Goal: Information Seeking & Learning: Learn about a topic

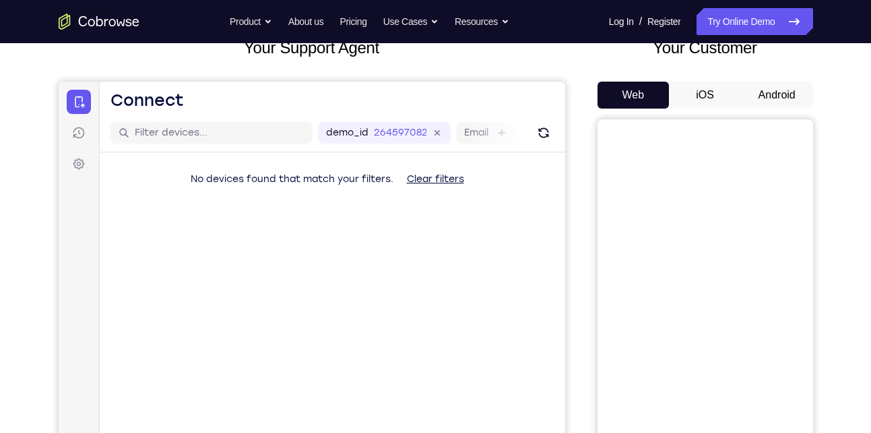
click at [780, 97] on button "Android" at bounding box center [777, 95] width 72 height 27
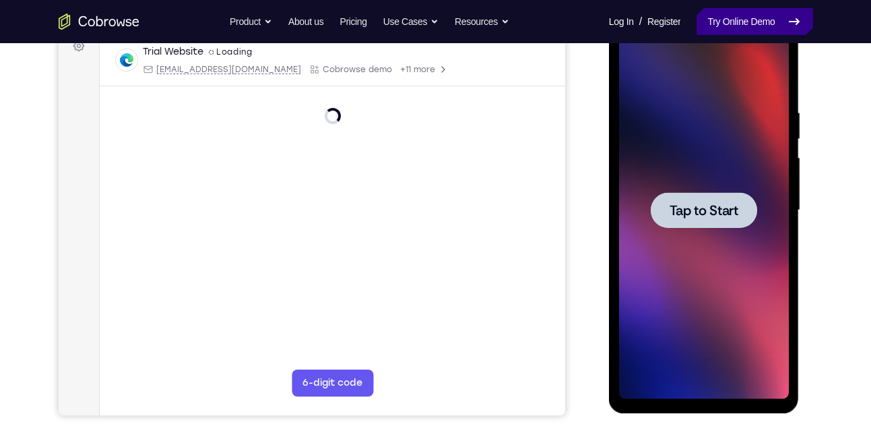
scroll to position [209, 0]
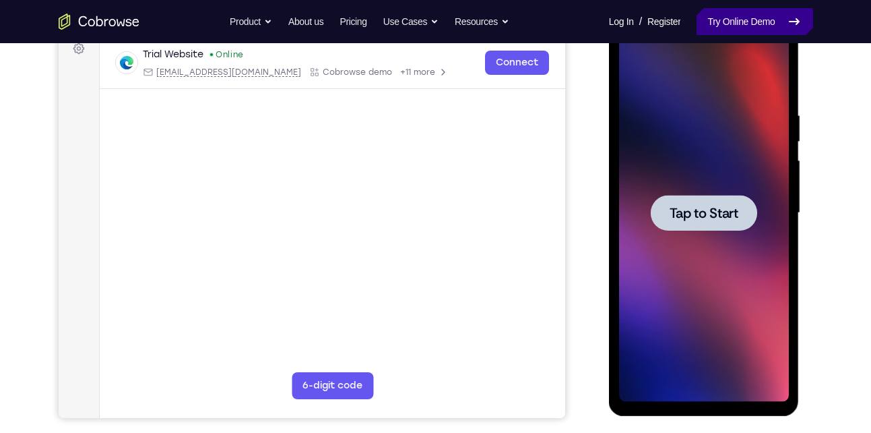
click at [687, 177] on div at bounding box center [704, 212] width 170 height 377
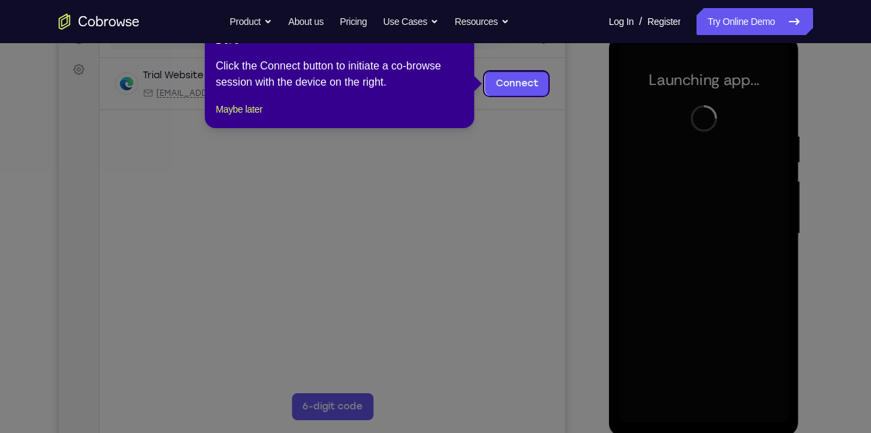
scroll to position [187, 0]
click at [462, 46] on button "×" at bounding box center [460, 40] width 5 height 13
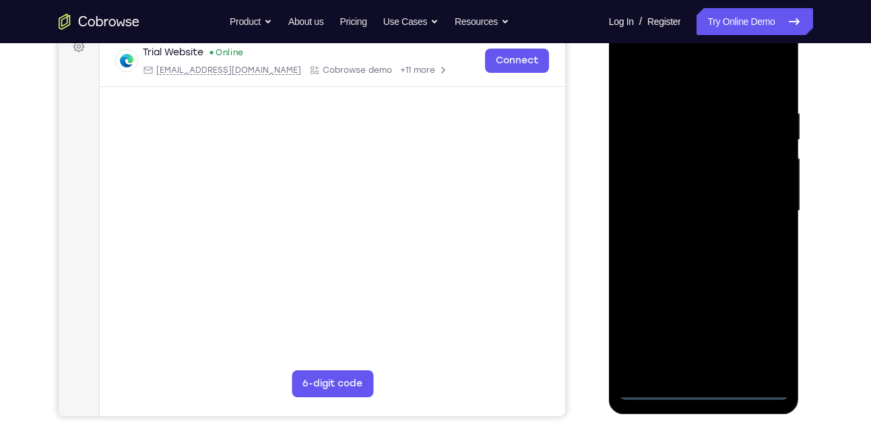
scroll to position [212, 0]
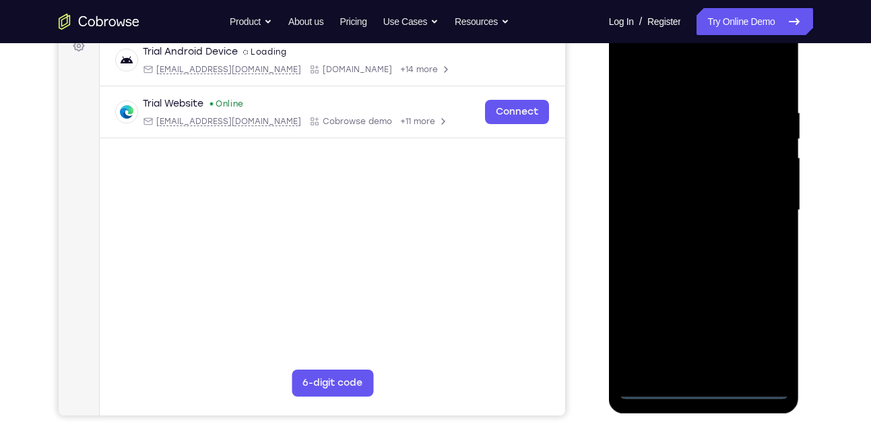
click at [708, 389] on div at bounding box center [704, 210] width 170 height 377
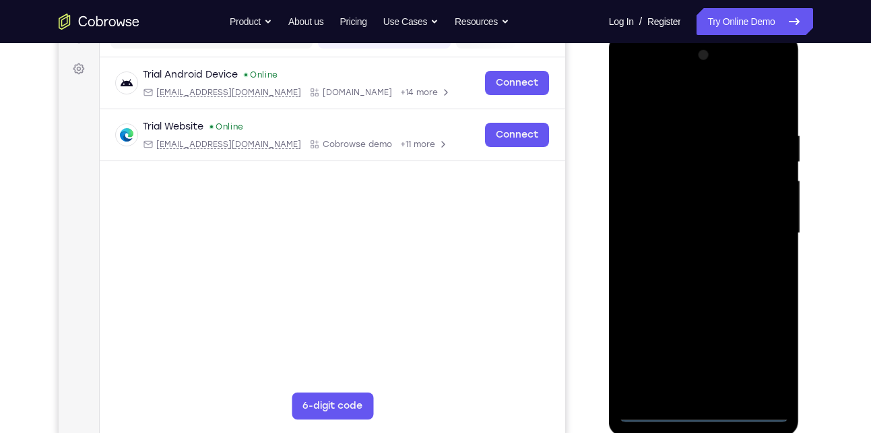
scroll to position [179, 0]
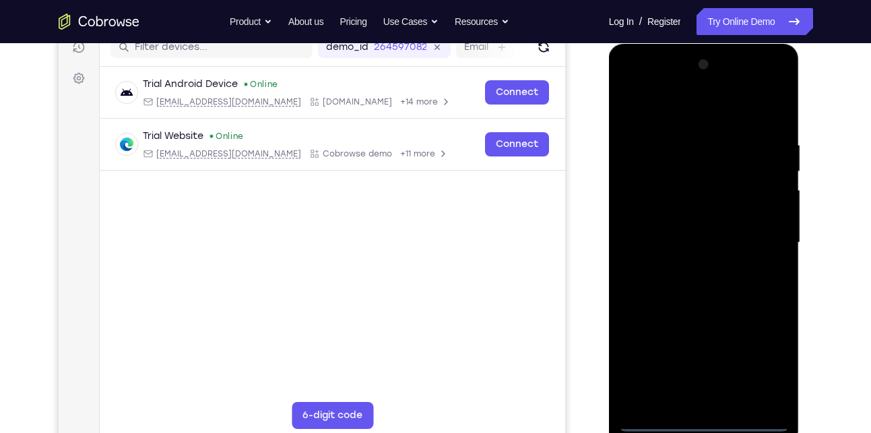
click at [774, 362] on div at bounding box center [704, 242] width 170 height 377
click at [630, 92] on div at bounding box center [704, 242] width 170 height 377
click at [755, 237] on div at bounding box center [704, 242] width 170 height 377
click at [689, 267] on div at bounding box center [704, 242] width 170 height 377
click at [699, 311] on div at bounding box center [704, 242] width 170 height 377
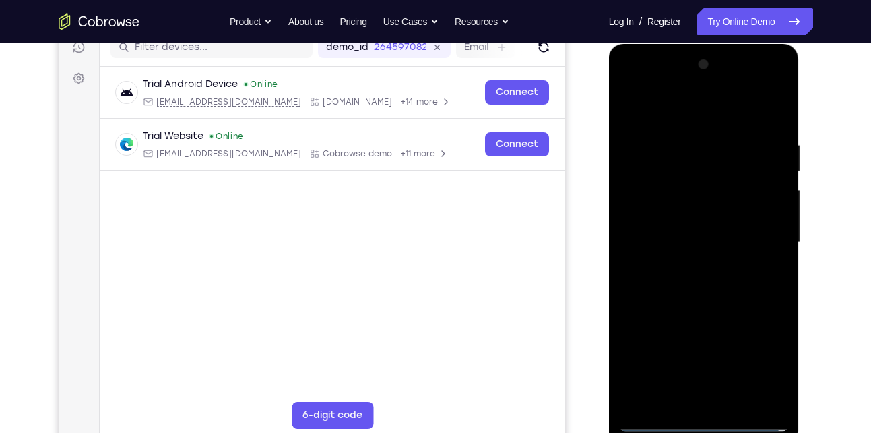
click at [687, 307] on div at bounding box center [704, 242] width 170 height 377
click at [702, 313] on div at bounding box center [704, 242] width 170 height 377
click at [724, 230] on div at bounding box center [704, 242] width 170 height 377
click at [678, 245] on div at bounding box center [704, 242] width 170 height 377
click at [711, 235] on div at bounding box center [704, 242] width 170 height 377
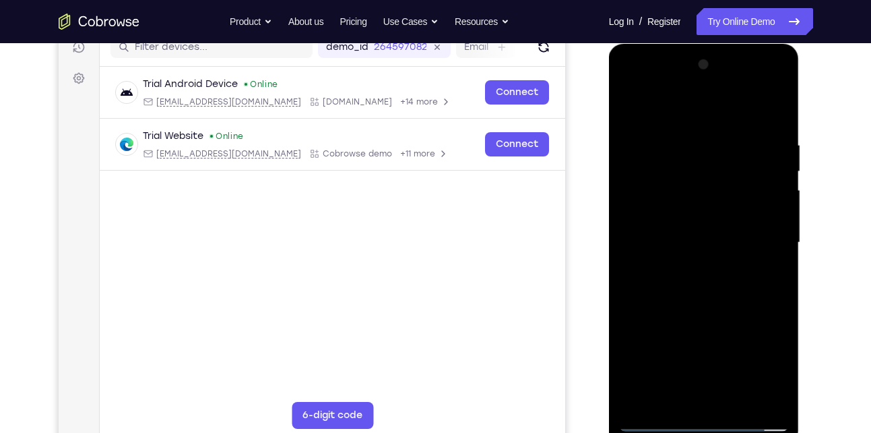
click at [722, 253] on div at bounding box center [704, 242] width 170 height 377
click at [667, 236] on div at bounding box center [704, 242] width 170 height 377
click at [842, 251] on div "Your Support Agent Your Customer Web iOS Android Next Steps We’d be happy to gi…" at bounding box center [436, 308] width 863 height 889
click at [653, 250] on div at bounding box center [704, 242] width 170 height 377
click at [772, 191] on div at bounding box center [704, 242] width 170 height 377
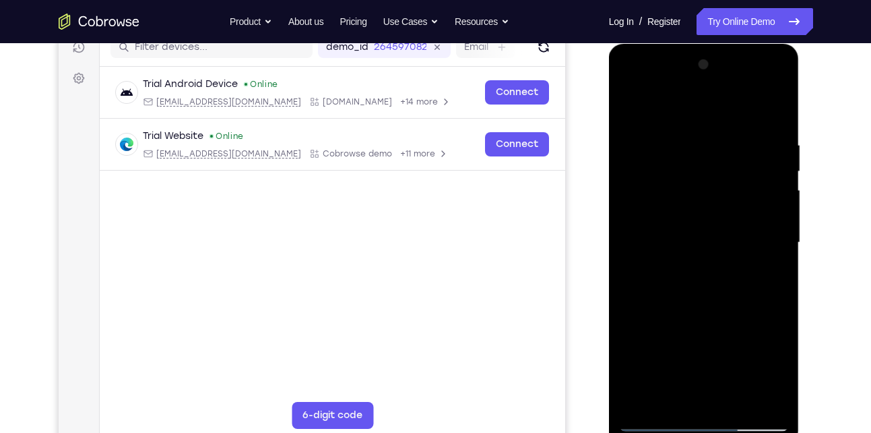
click at [689, 298] on div at bounding box center [704, 242] width 170 height 377
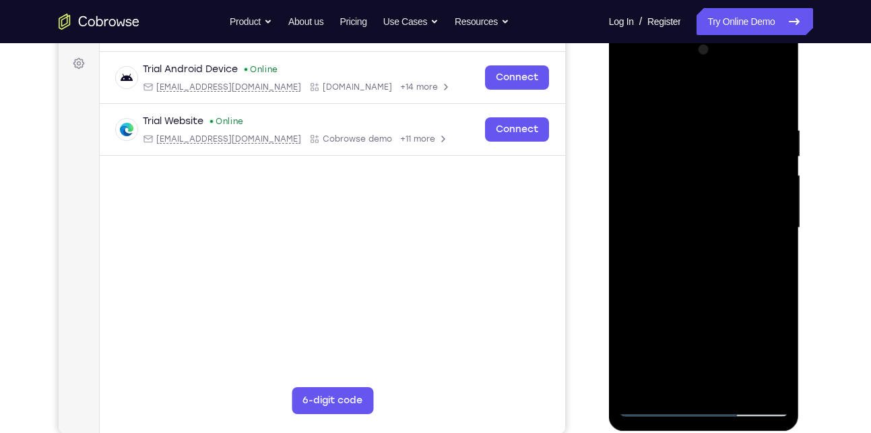
scroll to position [191, 0]
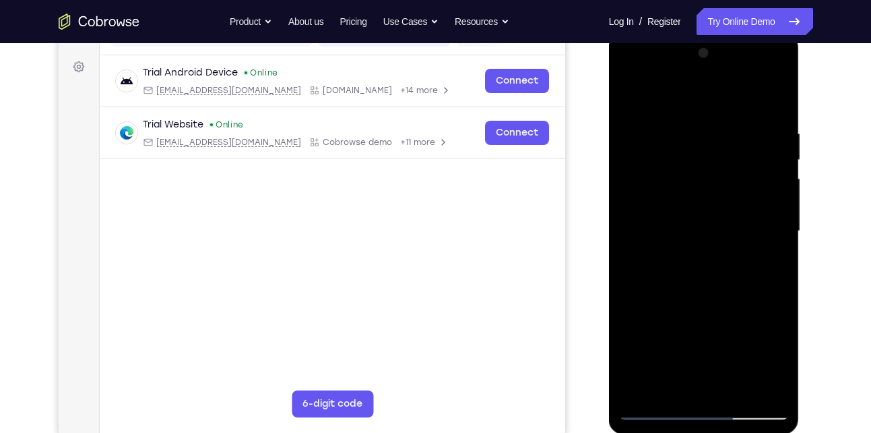
click at [700, 186] on div at bounding box center [704, 230] width 170 height 377
click at [681, 152] on div at bounding box center [704, 230] width 170 height 377
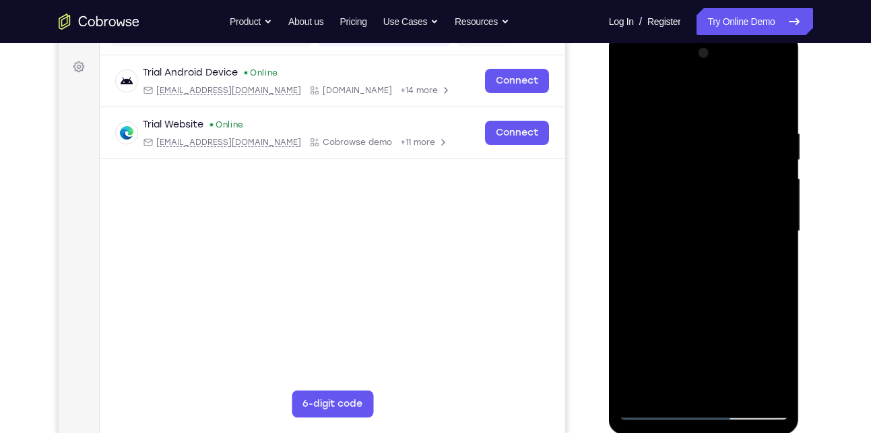
click at [681, 152] on div at bounding box center [704, 230] width 170 height 377
click at [629, 88] on div at bounding box center [704, 230] width 170 height 377
click at [687, 146] on div at bounding box center [704, 230] width 170 height 377
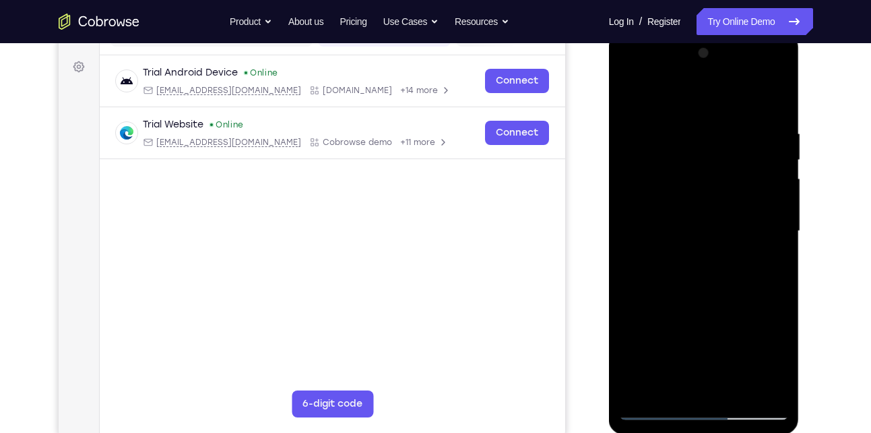
click at [687, 146] on div at bounding box center [704, 230] width 170 height 377
click at [712, 269] on div at bounding box center [704, 230] width 170 height 377
click at [635, 80] on div at bounding box center [704, 230] width 170 height 377
click at [649, 184] on div at bounding box center [704, 230] width 170 height 377
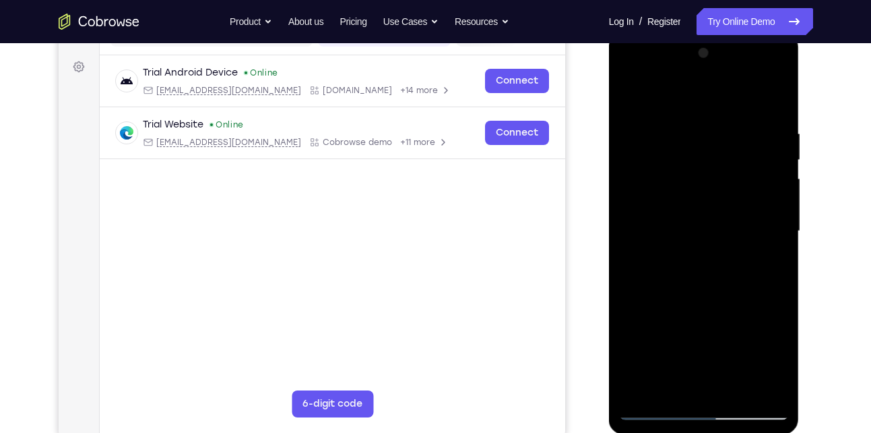
drag, startPoint x: 721, startPoint y: 303, endPoint x: 720, endPoint y: 180, distance: 122.7
click at [720, 180] on div at bounding box center [704, 230] width 170 height 377
drag, startPoint x: 726, startPoint y: 343, endPoint x: 726, endPoint y: 152, distance: 191.4
click at [726, 152] on div at bounding box center [704, 230] width 170 height 377
click at [656, 409] on div at bounding box center [704, 230] width 170 height 377
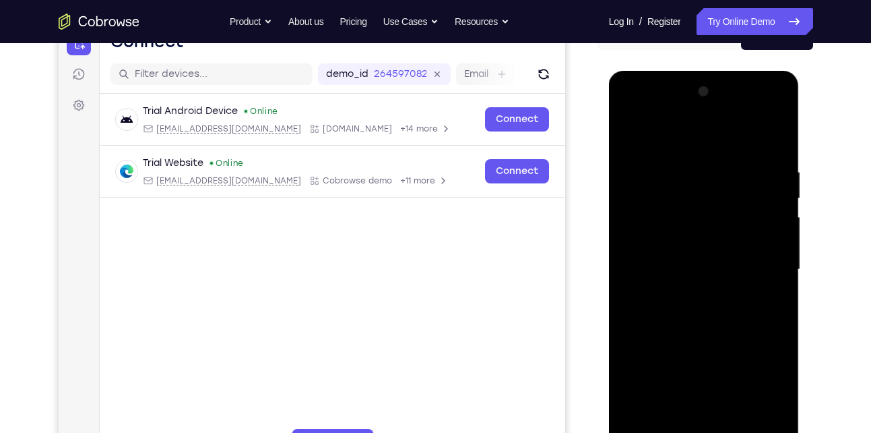
scroll to position [152, 0]
click at [641, 232] on div at bounding box center [704, 270] width 170 height 377
click at [691, 294] on div at bounding box center [704, 270] width 170 height 377
click at [698, 336] on div at bounding box center [704, 270] width 170 height 377
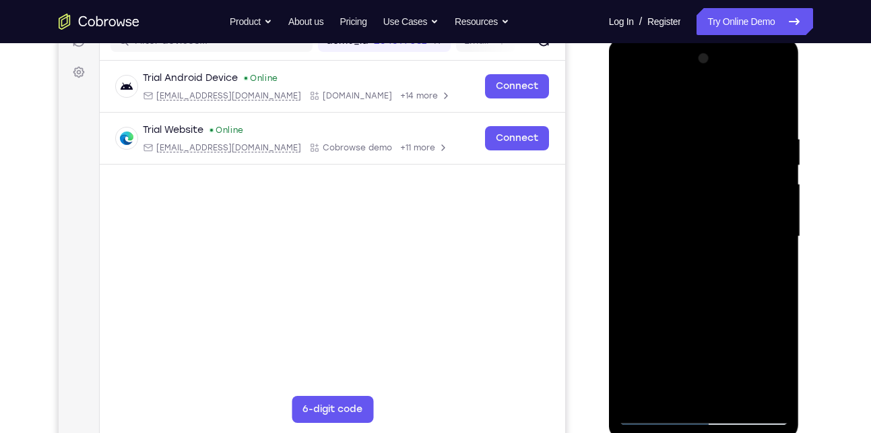
scroll to position [186, 0]
click at [757, 229] on div at bounding box center [704, 235] width 170 height 377
click at [719, 194] on div at bounding box center [704, 235] width 170 height 377
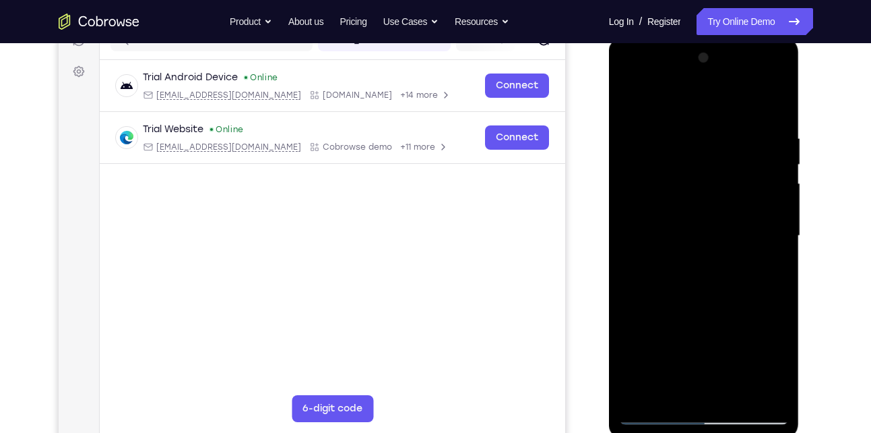
click at [719, 194] on div at bounding box center [704, 235] width 170 height 377
click at [697, 175] on div at bounding box center [704, 235] width 170 height 377
click at [631, 99] on div at bounding box center [704, 235] width 170 height 377
click at [741, 279] on div at bounding box center [704, 235] width 170 height 377
click at [728, 288] on div at bounding box center [704, 235] width 170 height 377
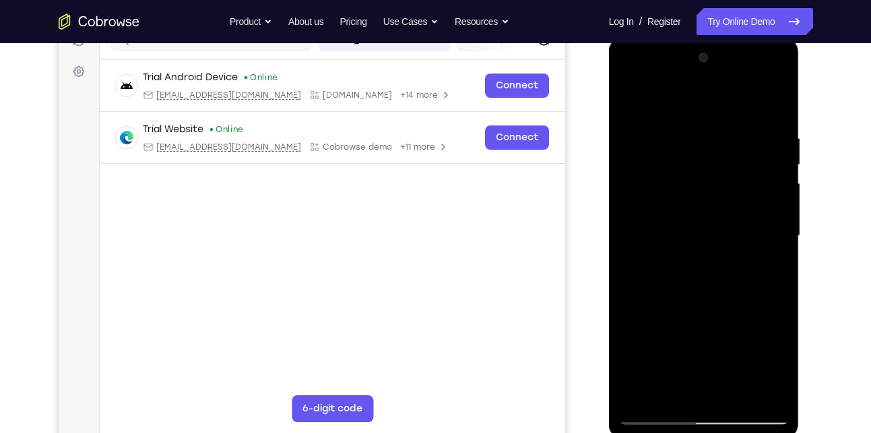
click at [682, 127] on div at bounding box center [704, 235] width 170 height 377
click at [755, 389] on div at bounding box center [704, 235] width 170 height 377
click at [772, 168] on div at bounding box center [704, 235] width 170 height 377
click at [755, 390] on div at bounding box center [704, 235] width 170 height 377
click at [768, 187] on div at bounding box center [704, 235] width 170 height 377
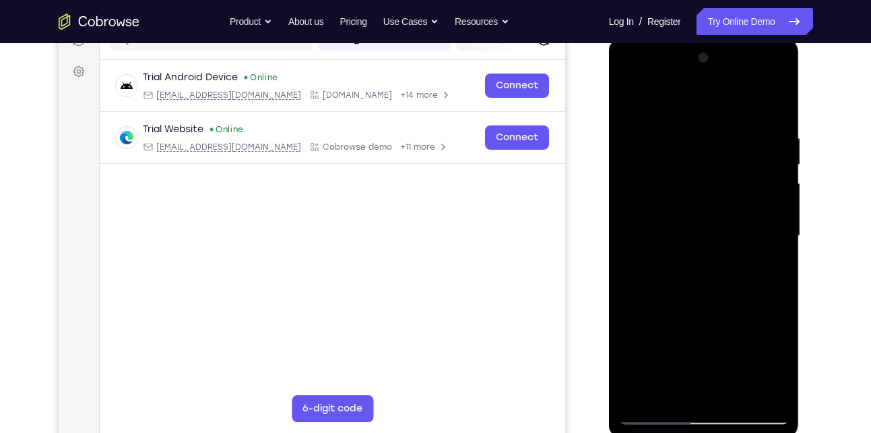
click at [768, 187] on div at bounding box center [704, 235] width 170 height 377
click at [757, 390] on div at bounding box center [704, 235] width 170 height 377
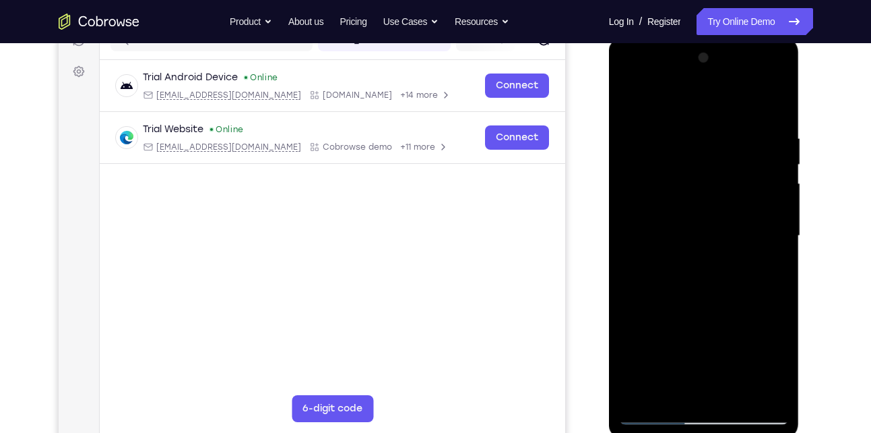
click at [770, 194] on div at bounding box center [704, 235] width 170 height 377
drag, startPoint x: 770, startPoint y: 194, endPoint x: 636, endPoint y: 210, distance: 135.0
click at [636, 210] on div at bounding box center [704, 235] width 170 height 377
drag, startPoint x: 768, startPoint y: 205, endPoint x: 650, endPoint y: 214, distance: 117.6
click at [650, 214] on div at bounding box center [704, 235] width 170 height 377
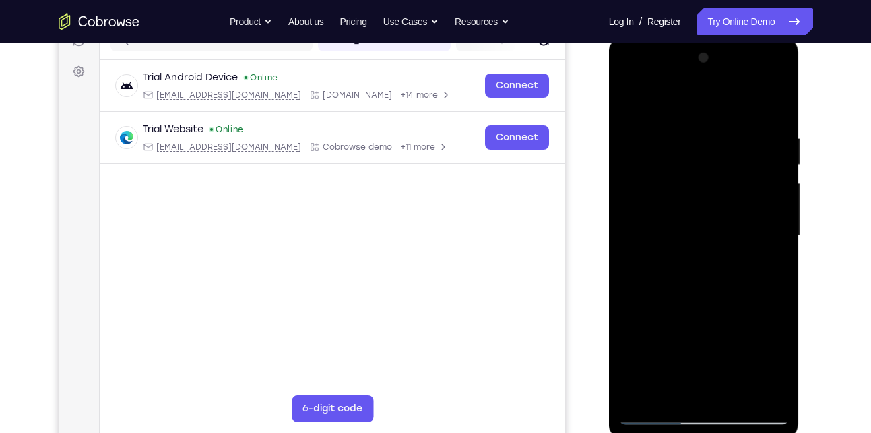
drag, startPoint x: 766, startPoint y: 200, endPoint x: 611, endPoint y: 205, distance: 155.7
click at [611, 205] on div at bounding box center [704, 238] width 191 height 402
drag, startPoint x: 767, startPoint y: 201, endPoint x: 642, endPoint y: 212, distance: 125.2
click at [642, 212] on div at bounding box center [704, 235] width 170 height 377
drag, startPoint x: 770, startPoint y: 208, endPoint x: 633, endPoint y: 209, distance: 136.8
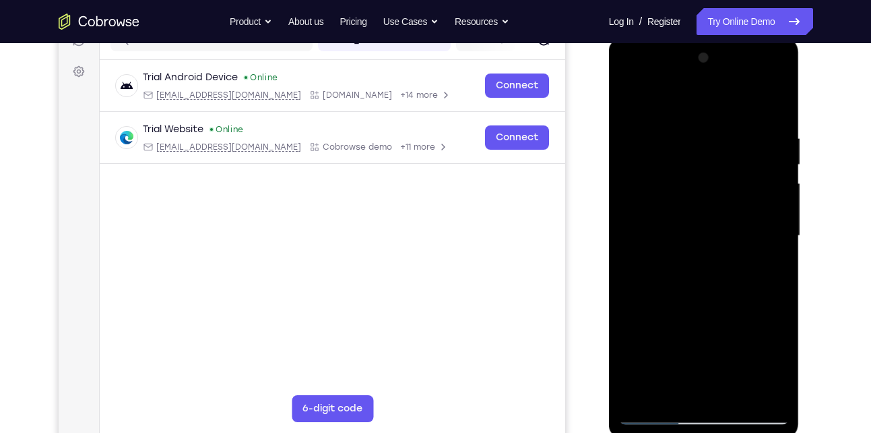
click at [633, 209] on div at bounding box center [704, 235] width 170 height 377
click at [775, 111] on div at bounding box center [704, 235] width 170 height 377
click at [743, 398] on div at bounding box center [704, 235] width 170 height 377
click at [719, 304] on div at bounding box center [704, 235] width 170 height 377
click at [706, 254] on div at bounding box center [704, 235] width 170 height 377
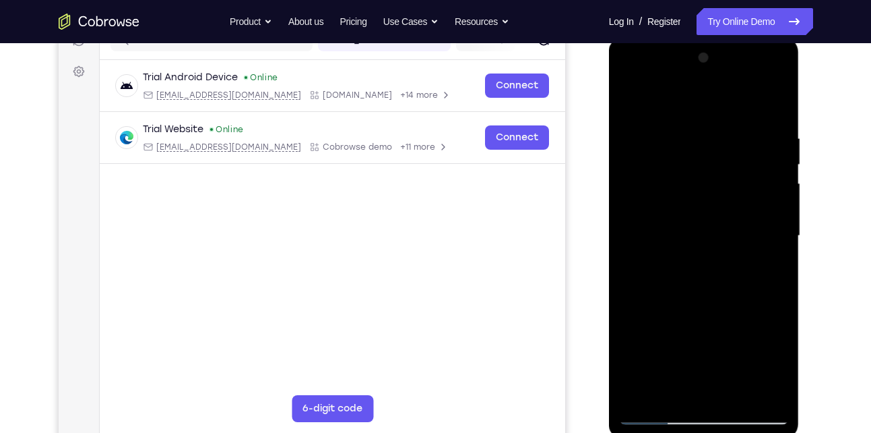
scroll to position [192, 0]
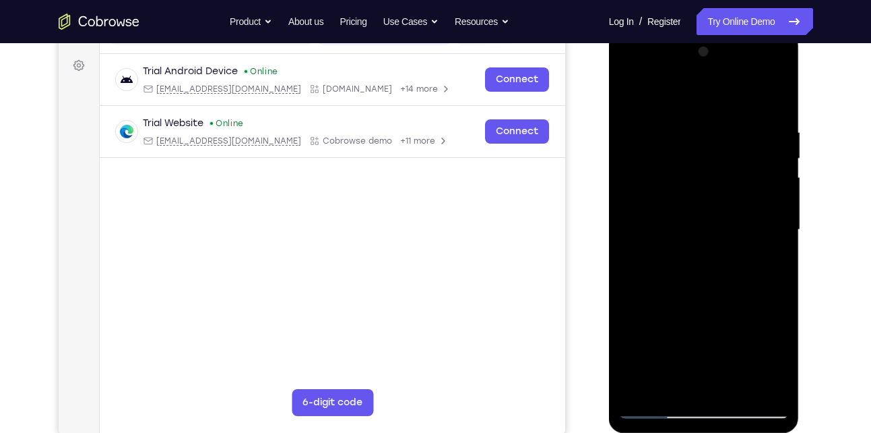
click at [662, 380] on div at bounding box center [704, 229] width 170 height 377
click at [654, 262] on div at bounding box center [704, 229] width 170 height 377
click at [769, 266] on div at bounding box center [704, 229] width 170 height 377
click at [749, 201] on div at bounding box center [704, 229] width 170 height 377
click at [756, 315] on div at bounding box center [704, 229] width 170 height 377
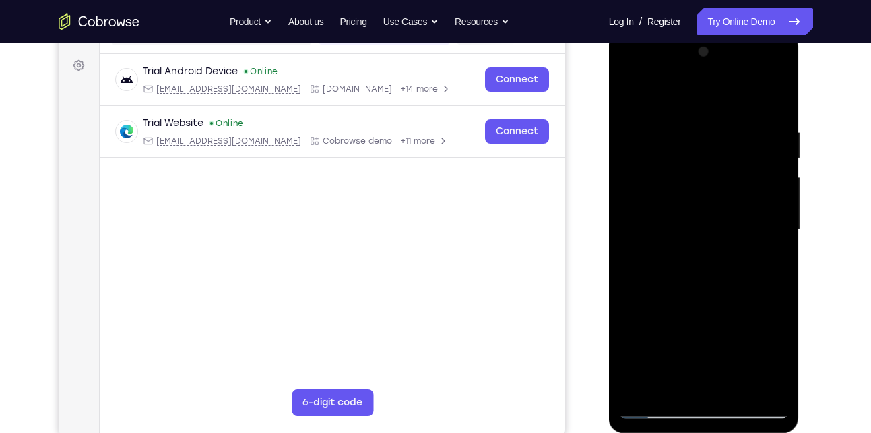
click at [770, 268] on div at bounding box center [704, 229] width 170 height 377
click at [629, 100] on div at bounding box center [704, 229] width 170 height 377
click at [687, 125] on div at bounding box center [704, 229] width 170 height 377
click at [644, 100] on div at bounding box center [704, 229] width 170 height 377
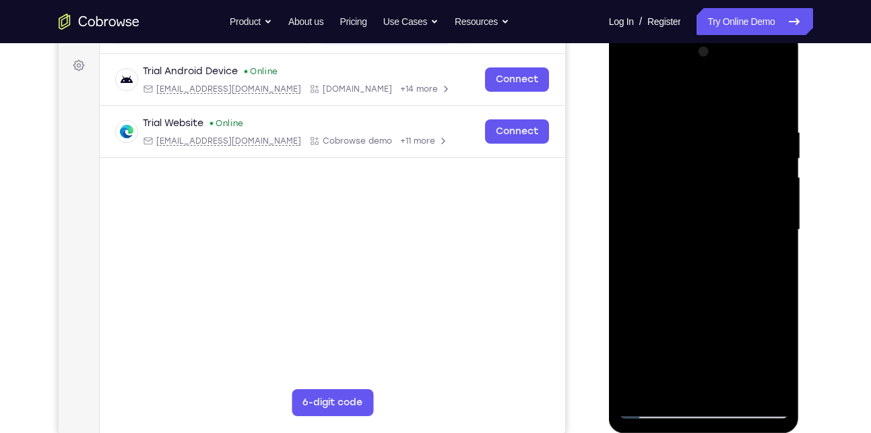
click at [728, 141] on div at bounding box center [704, 229] width 170 height 377
click at [629, 100] on div at bounding box center [704, 229] width 170 height 377
click at [691, 207] on div at bounding box center [704, 229] width 170 height 377
click at [664, 384] on div at bounding box center [704, 229] width 170 height 377
click at [770, 268] on div at bounding box center [704, 229] width 170 height 377
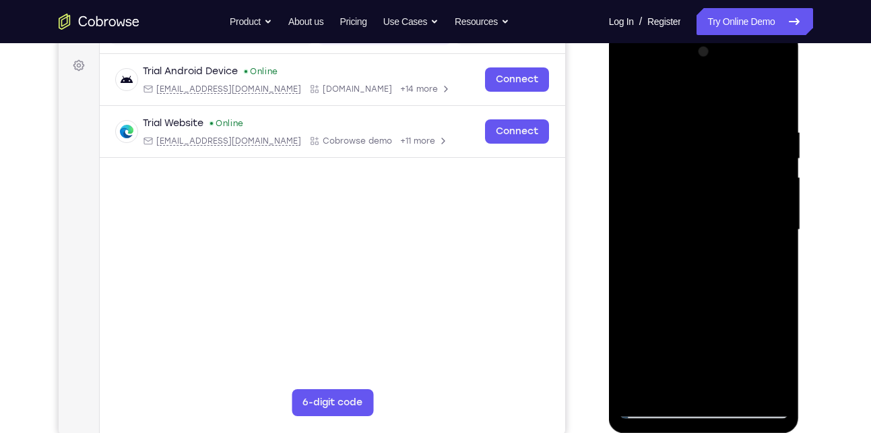
click at [766, 263] on div at bounding box center [704, 229] width 170 height 377
click at [629, 98] on div at bounding box center [704, 229] width 170 height 377
click at [633, 93] on div at bounding box center [704, 229] width 170 height 377
click at [679, 121] on div at bounding box center [704, 229] width 170 height 377
click at [662, 104] on div at bounding box center [704, 229] width 170 height 377
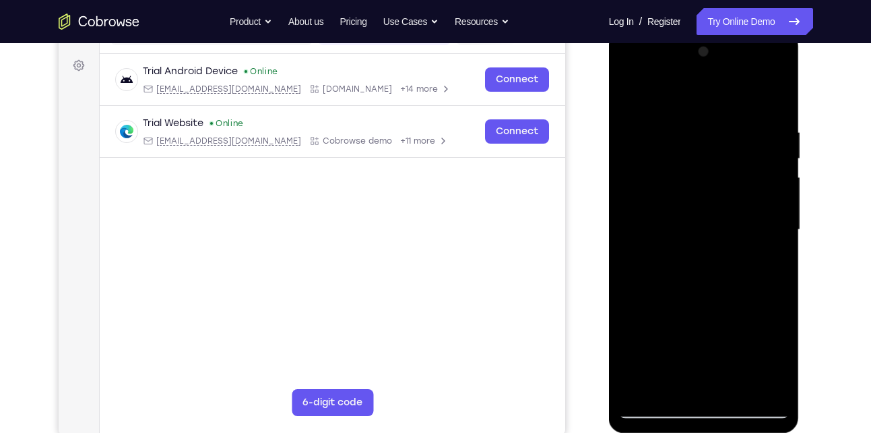
click at [664, 223] on div at bounding box center [704, 229] width 170 height 377
click at [682, 197] on div at bounding box center [704, 229] width 170 height 377
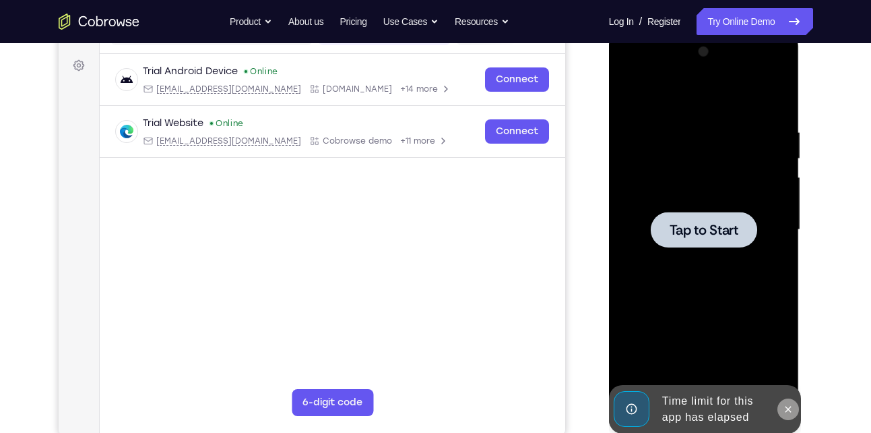
click at [795, 410] on button at bounding box center [789, 409] width 22 height 22
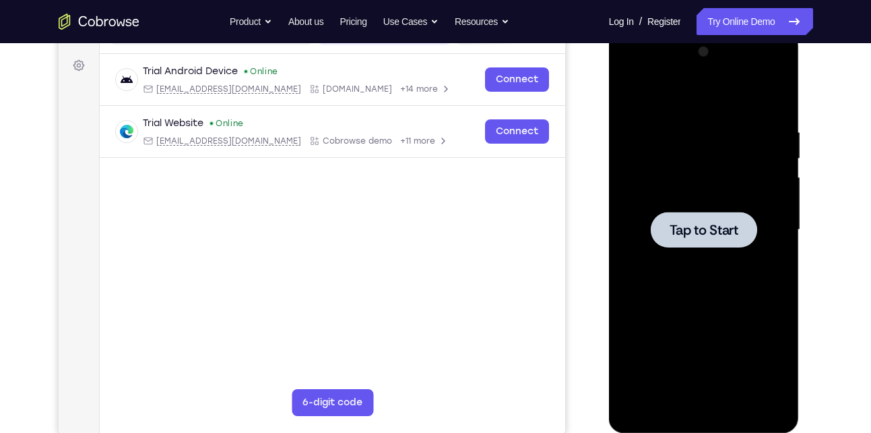
click at [728, 257] on div at bounding box center [704, 229] width 170 height 377
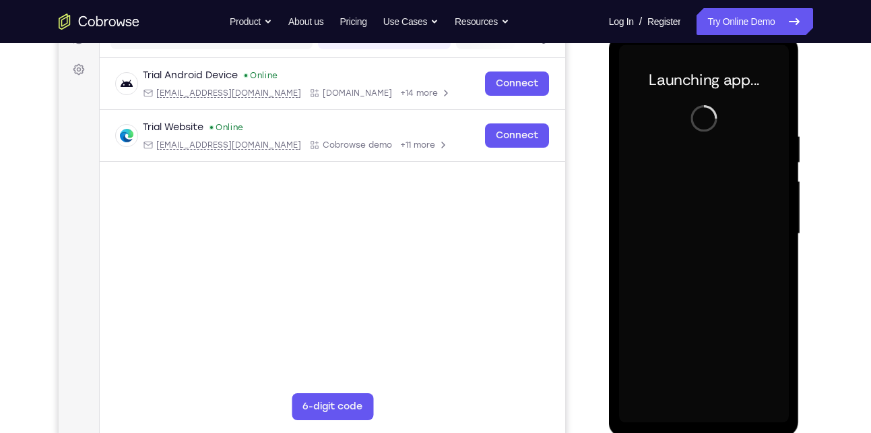
scroll to position [189, 0]
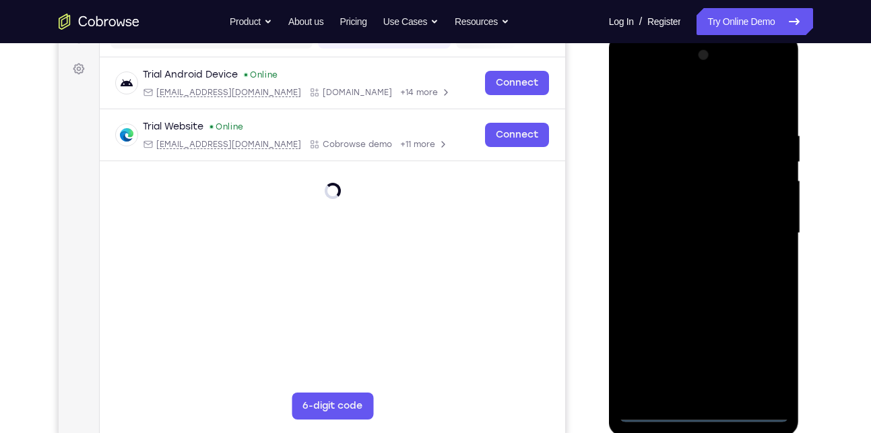
click at [704, 411] on div at bounding box center [704, 232] width 170 height 377
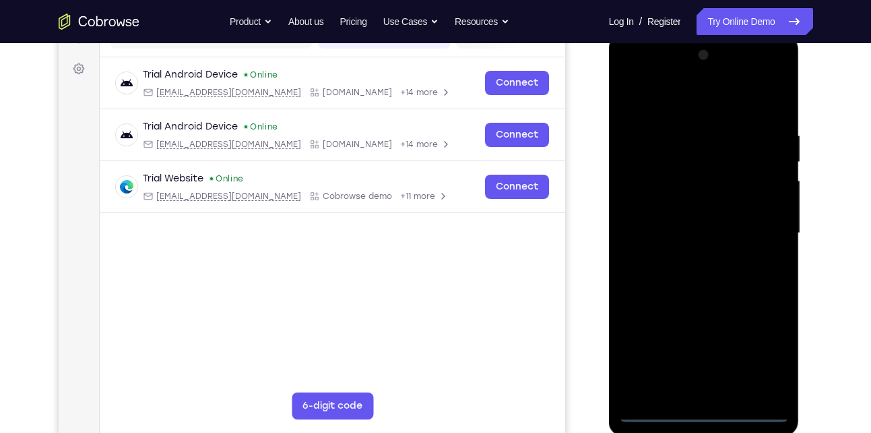
click at [759, 344] on div at bounding box center [704, 232] width 170 height 377
click at [636, 76] on div at bounding box center [704, 232] width 170 height 377
click at [648, 193] on div at bounding box center [704, 232] width 170 height 377
click at [657, 236] on div at bounding box center [704, 232] width 170 height 377
click at [683, 230] on div at bounding box center [704, 232] width 170 height 377
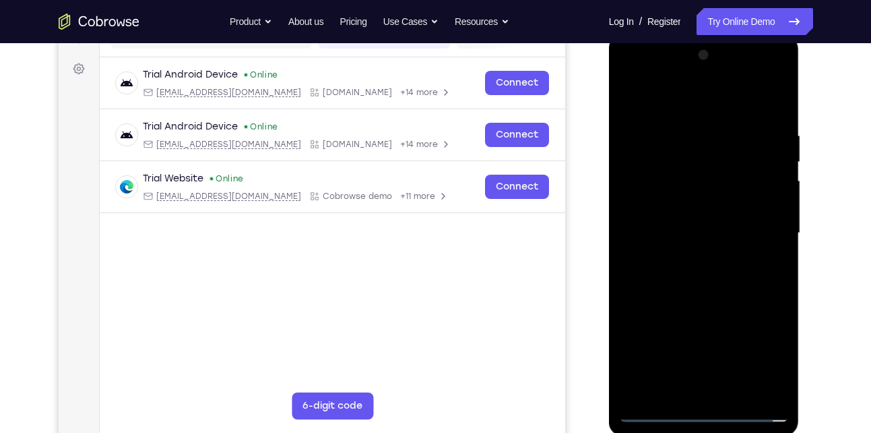
click at [708, 245] on div at bounding box center [704, 232] width 170 height 377
click at [733, 102] on div at bounding box center [704, 232] width 170 height 377
click at [696, 123] on div at bounding box center [704, 232] width 170 height 377
click at [646, 229] on div at bounding box center [704, 232] width 170 height 377
click at [779, 187] on div at bounding box center [704, 232] width 170 height 377
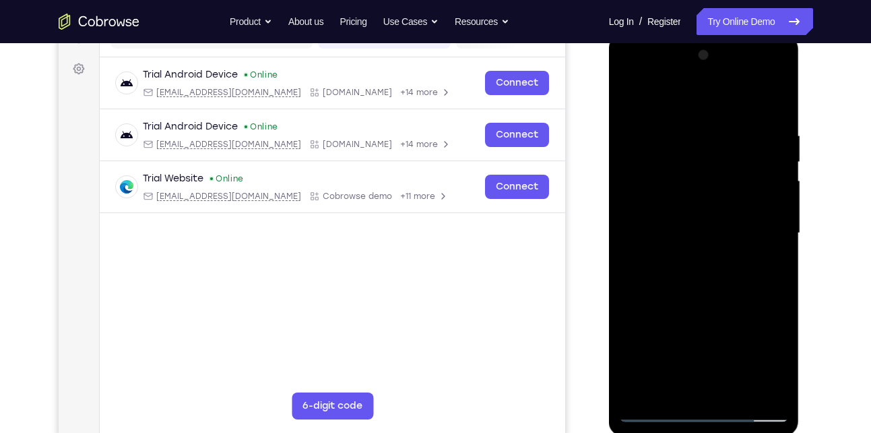
click at [699, 295] on div at bounding box center [704, 232] width 170 height 377
click at [630, 77] on div at bounding box center [704, 232] width 170 height 377
click at [756, 224] on div at bounding box center [704, 232] width 170 height 377
click at [687, 256] on div at bounding box center [704, 232] width 170 height 377
click at [724, 297] on div at bounding box center [704, 232] width 170 height 377
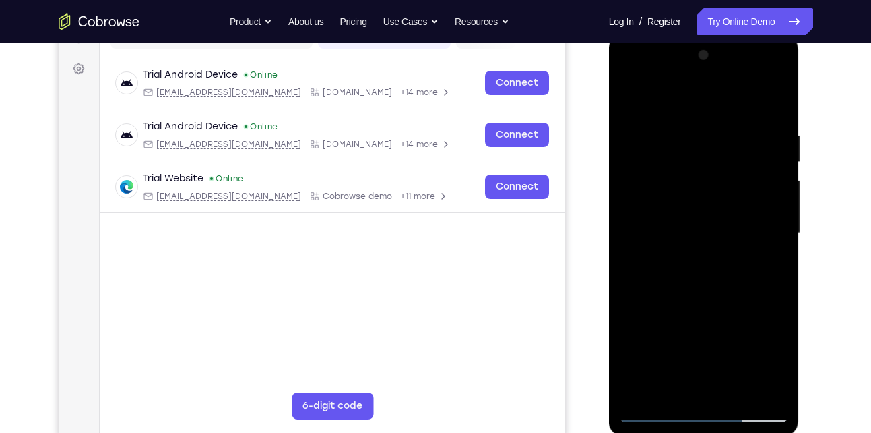
click at [687, 224] on div at bounding box center [704, 232] width 170 height 377
click at [718, 195] on div at bounding box center [704, 232] width 170 height 377
click at [699, 166] on div at bounding box center [704, 232] width 170 height 377
click at [633, 99] on div at bounding box center [704, 232] width 170 height 377
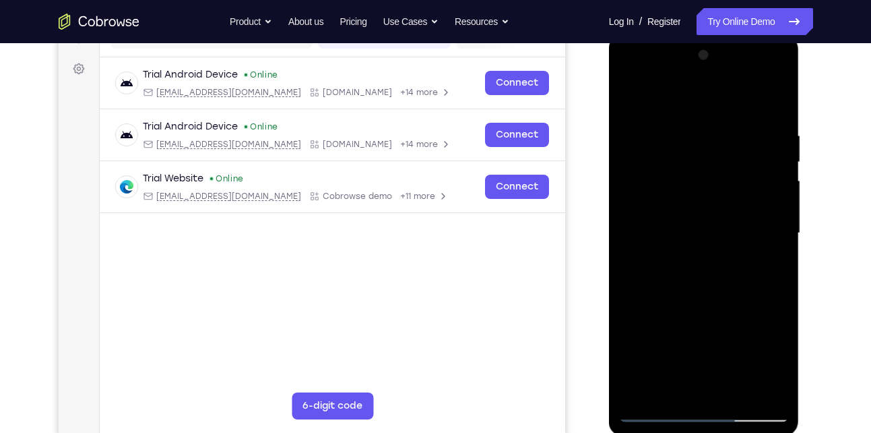
click at [733, 219] on div at bounding box center [704, 232] width 170 height 377
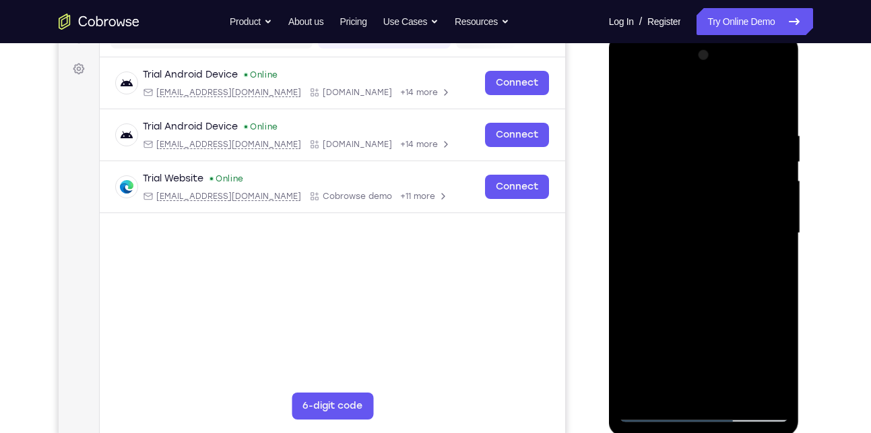
click at [733, 219] on div at bounding box center [704, 232] width 170 height 377
click at [708, 291] on div at bounding box center [704, 232] width 170 height 377
click at [737, 389] on div at bounding box center [704, 232] width 170 height 377
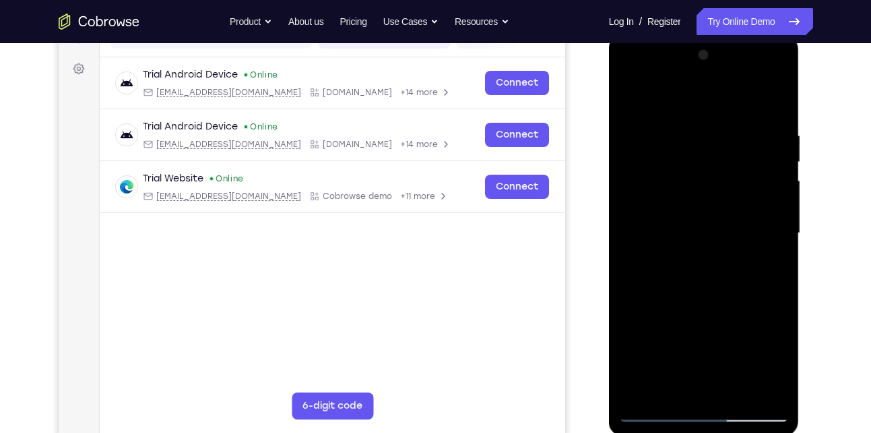
click at [724, 309] on div at bounding box center [704, 232] width 170 height 377
click at [741, 220] on div at bounding box center [704, 232] width 170 height 377
click at [660, 392] on div at bounding box center [704, 232] width 170 height 377
click at [776, 262] on div at bounding box center [704, 232] width 170 height 377
click at [774, 268] on div at bounding box center [704, 232] width 170 height 377
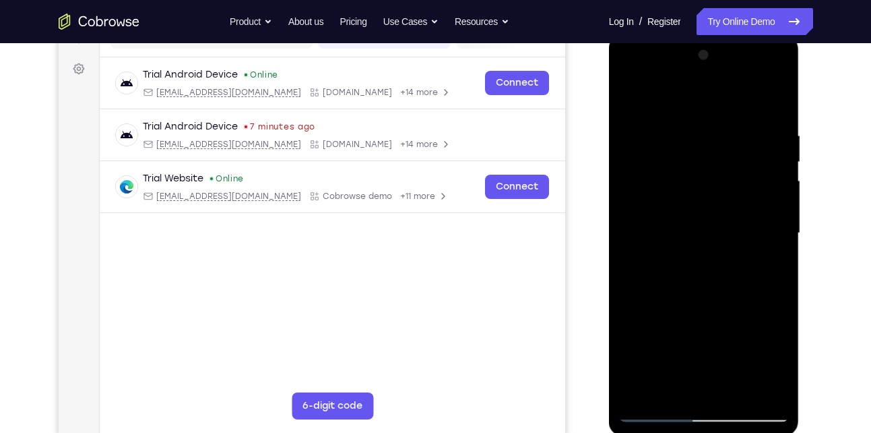
click at [771, 266] on div at bounding box center [704, 232] width 170 height 377
click at [634, 98] on div at bounding box center [704, 232] width 170 height 377
click at [693, 248] on div at bounding box center [704, 232] width 170 height 377
click at [669, 385] on div at bounding box center [704, 232] width 170 height 377
click at [770, 268] on div at bounding box center [704, 232] width 170 height 377
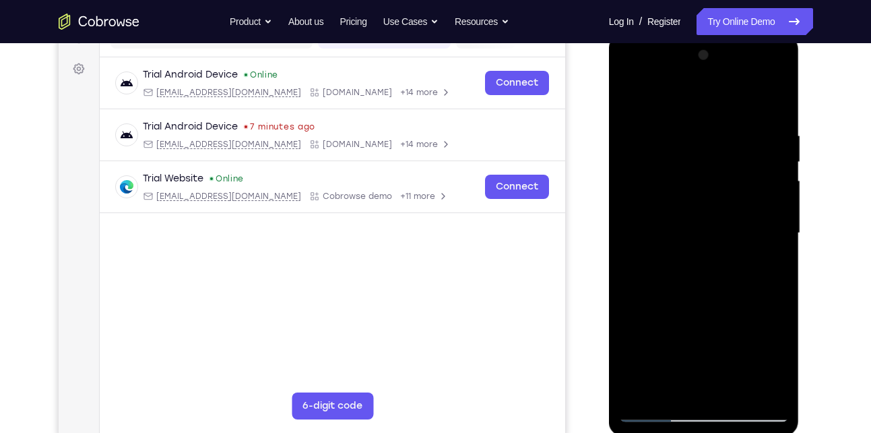
click at [633, 102] on div at bounding box center [704, 232] width 170 height 377
click at [717, 253] on div at bounding box center [704, 232] width 170 height 377
click at [630, 102] on div at bounding box center [704, 232] width 170 height 377
click at [685, 238] on div at bounding box center [704, 232] width 170 height 377
click at [677, 100] on div at bounding box center [704, 232] width 170 height 377
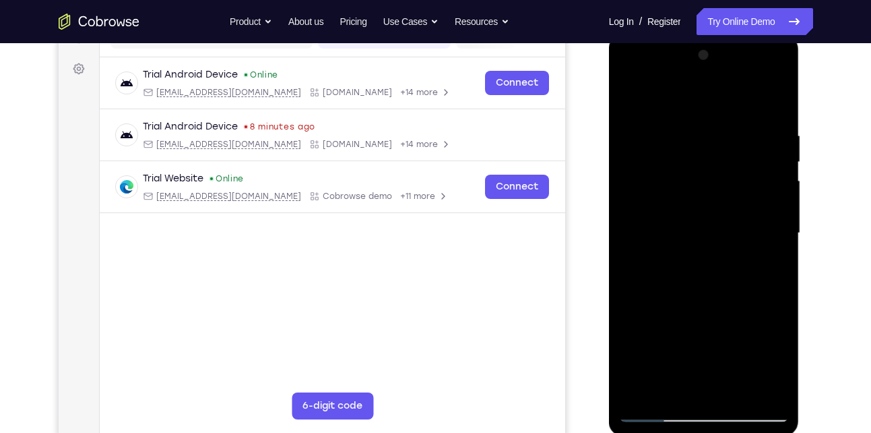
click at [712, 330] on div at bounding box center [704, 232] width 170 height 377
click at [779, 234] on div at bounding box center [704, 232] width 170 height 377
drag, startPoint x: 712, startPoint y: 288, endPoint x: 691, endPoint y: 125, distance: 165.1
click at [691, 125] on div at bounding box center [704, 232] width 170 height 377
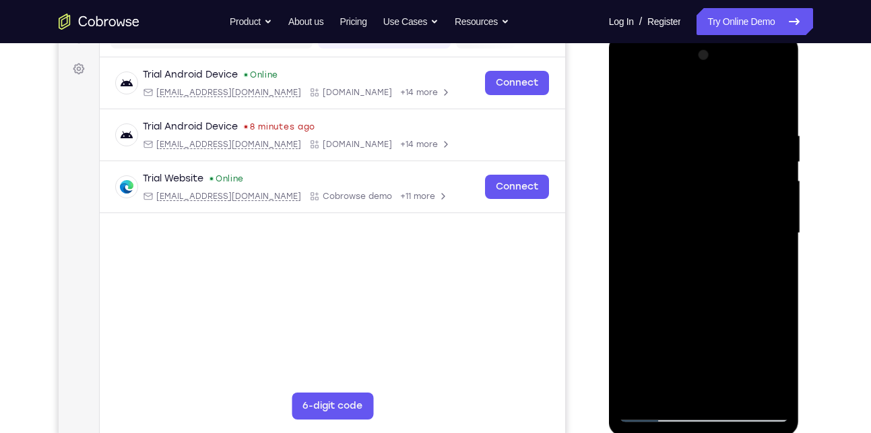
click at [735, 392] on div at bounding box center [704, 232] width 170 height 377
click at [703, 239] on div at bounding box center [704, 232] width 170 height 377
click at [646, 385] on div at bounding box center [704, 232] width 170 height 377
click at [631, 103] on div at bounding box center [704, 232] width 170 height 377
click at [630, 77] on div at bounding box center [704, 232] width 170 height 377
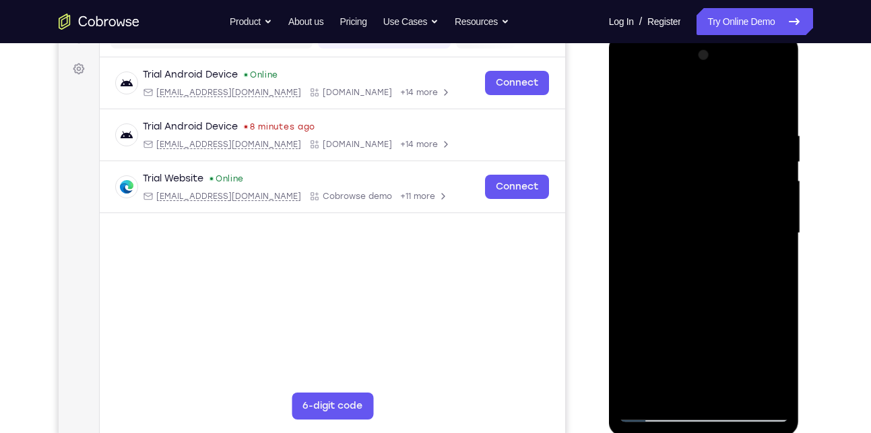
click at [641, 193] on div at bounding box center [704, 232] width 170 height 377
click at [693, 187] on div at bounding box center [704, 232] width 170 height 377
click at [782, 241] on div at bounding box center [704, 232] width 170 height 377
click at [780, 247] on div at bounding box center [704, 232] width 170 height 377
click at [781, 106] on div at bounding box center [704, 232] width 170 height 377
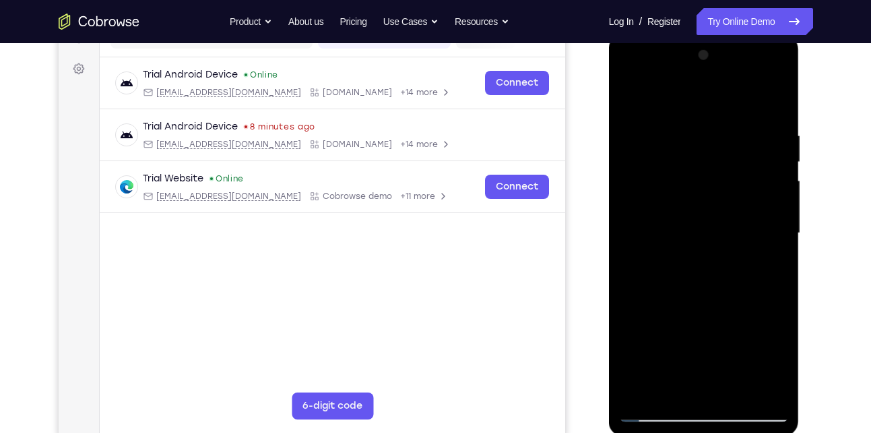
click at [630, 80] on div at bounding box center [704, 232] width 170 height 377
click at [683, 186] on div at bounding box center [704, 232] width 170 height 377
click at [739, 388] on div at bounding box center [704, 232] width 170 height 377
click at [713, 216] on div at bounding box center [704, 232] width 170 height 377
click at [657, 384] on div at bounding box center [704, 232] width 170 height 377
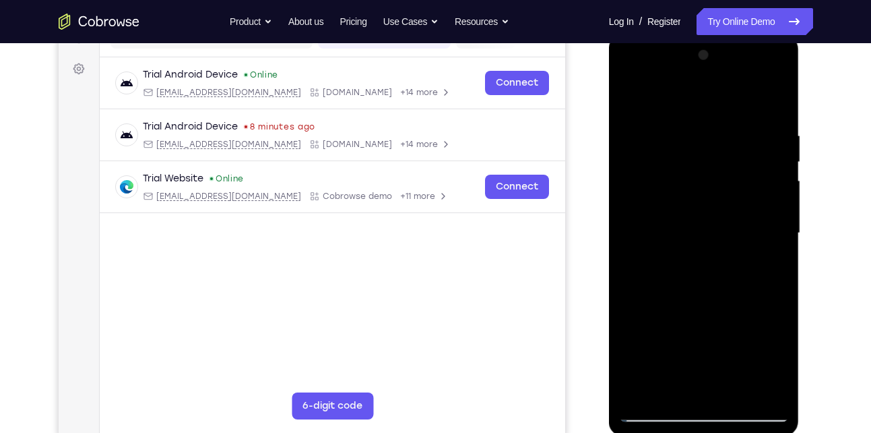
click at [661, 270] on div at bounding box center [704, 232] width 170 height 377
